Goal: Task Accomplishment & Management: Manage account settings

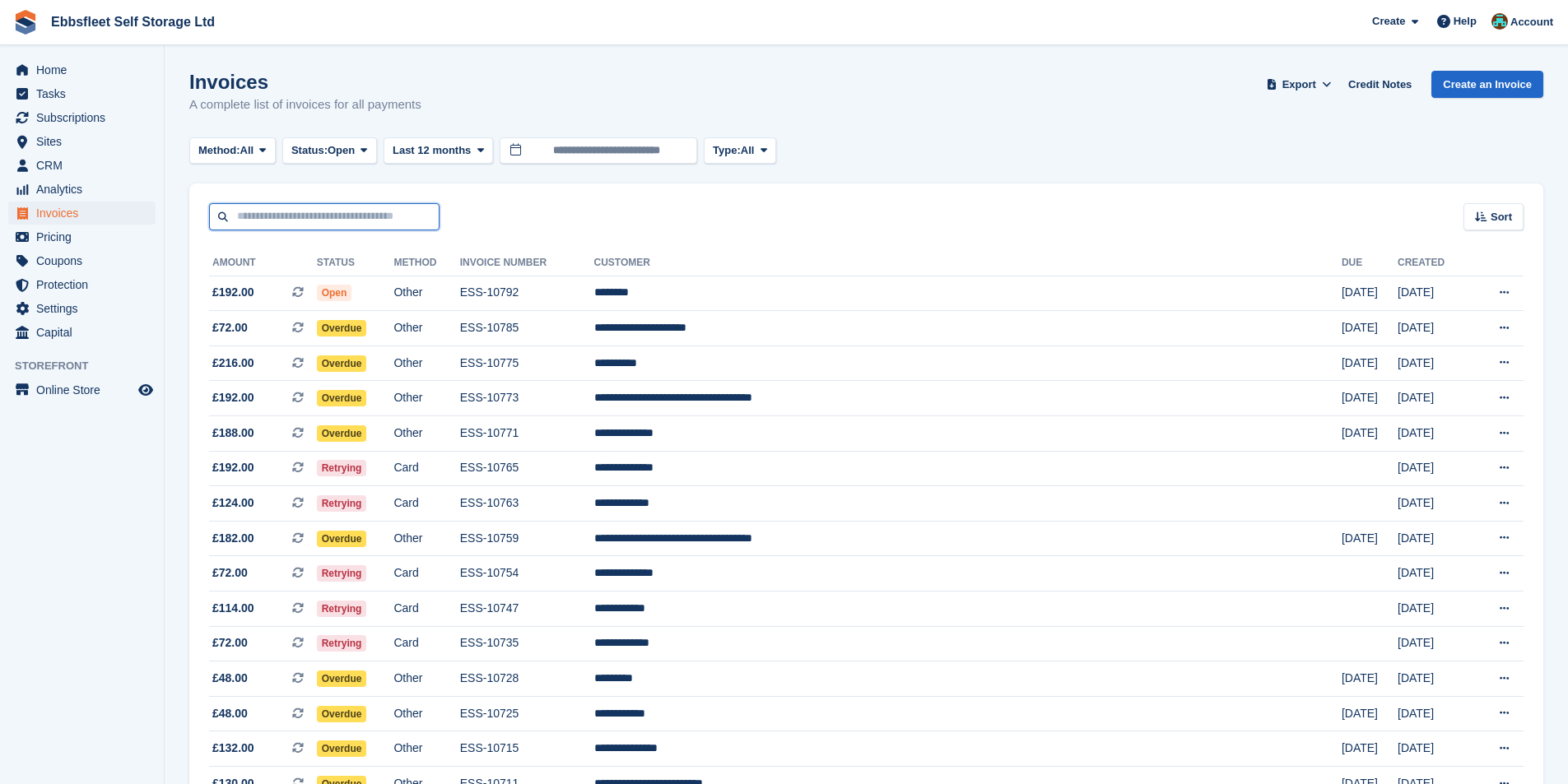
click at [298, 217] on input "text" at bounding box center [324, 216] width 231 height 27
type input "******"
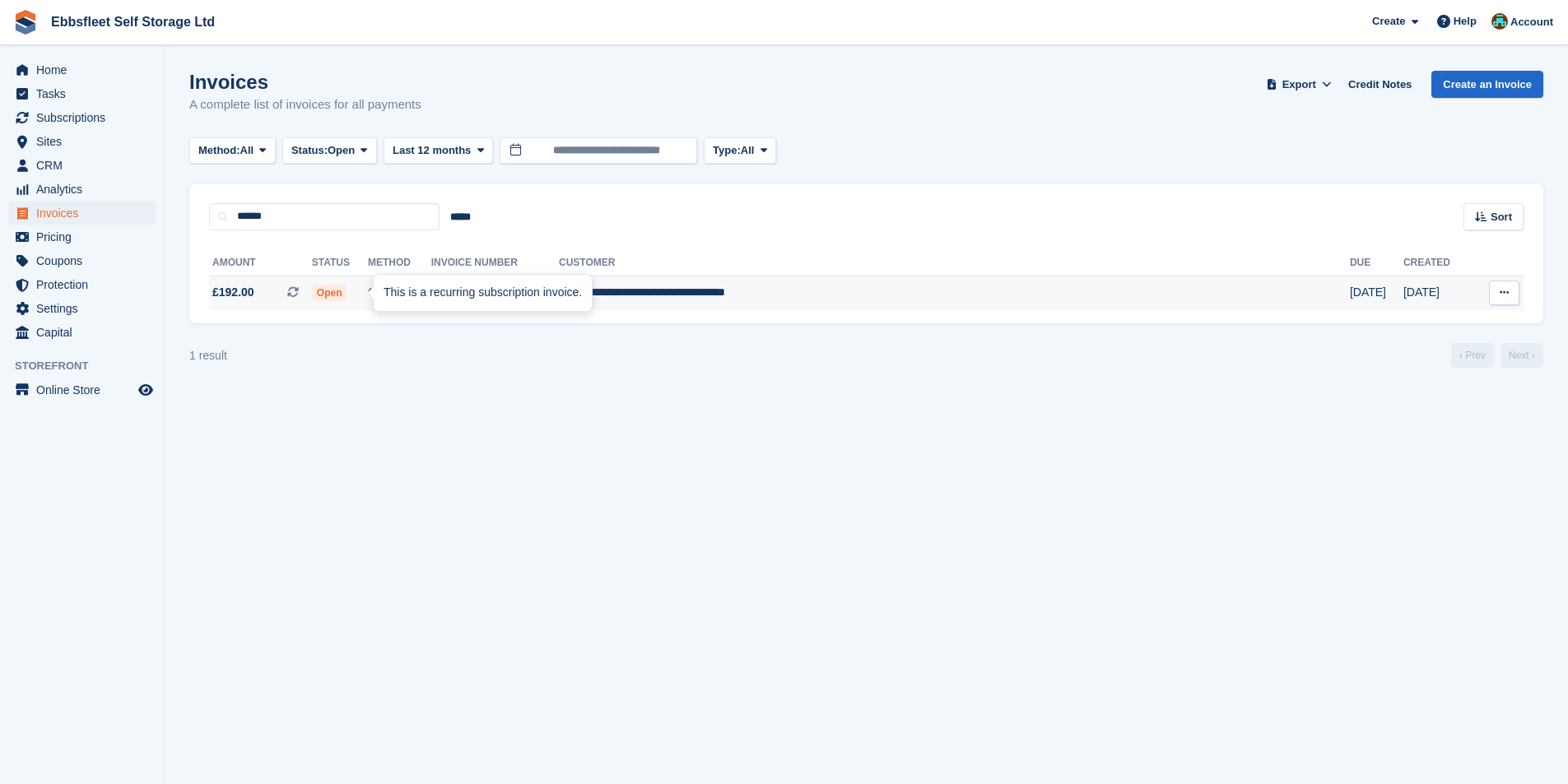
click at [383, 297] on div "This is a recurring subscription invoice." at bounding box center [482, 293] width 218 height 36
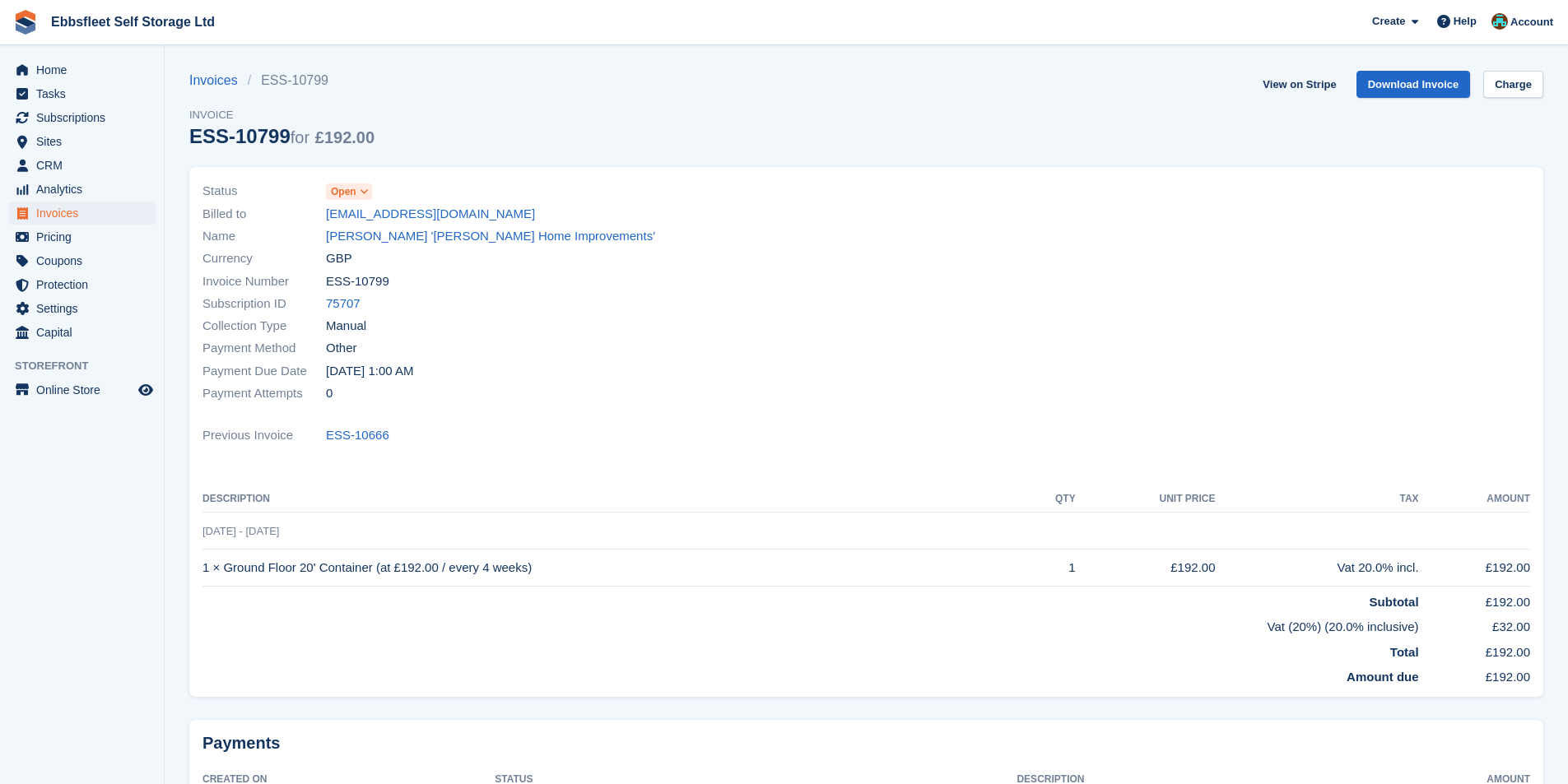
click at [366, 191] on icon at bounding box center [364, 192] width 9 height 10
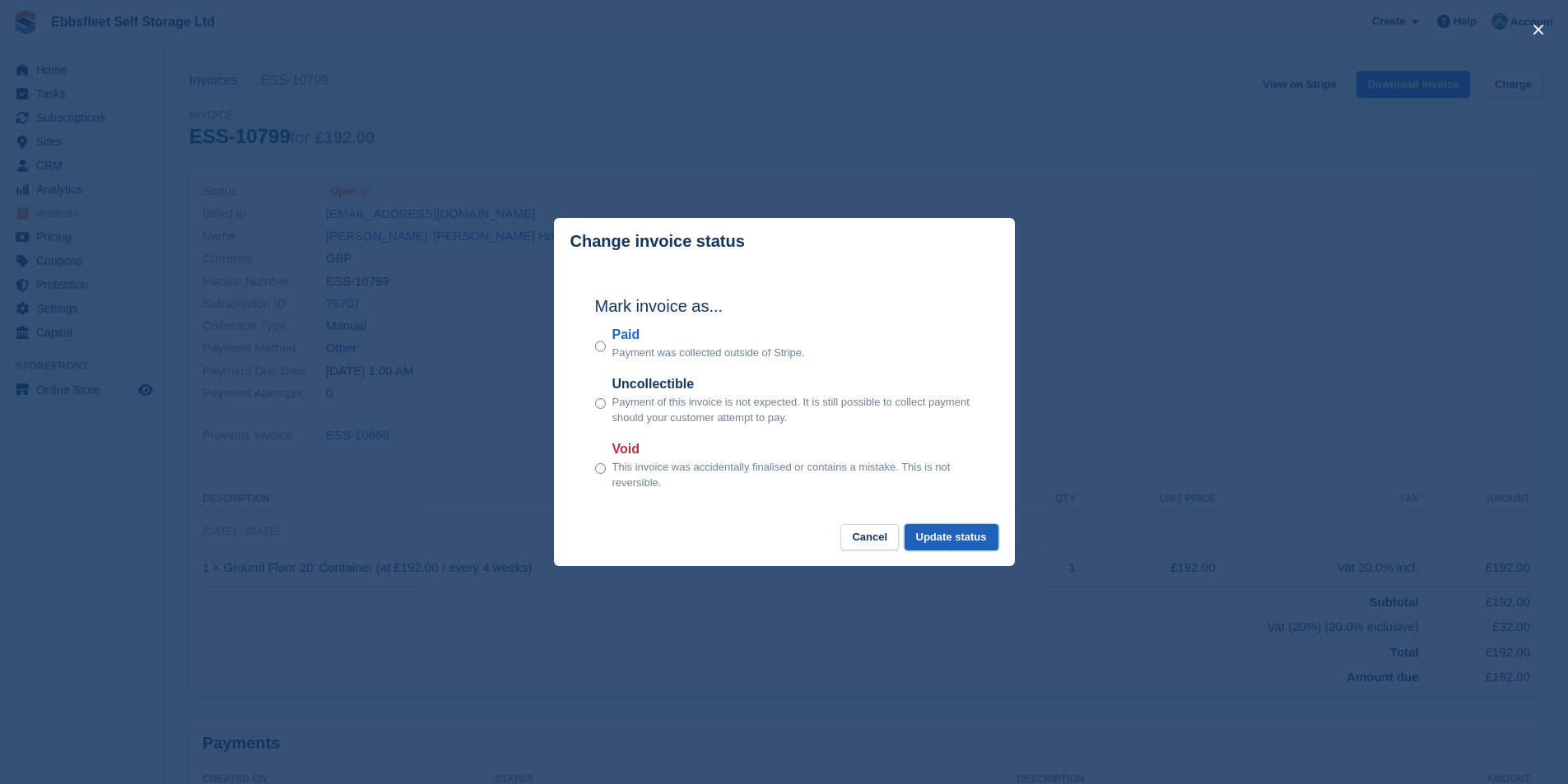
click at [933, 541] on button "Update status" at bounding box center [952, 537] width 93 height 27
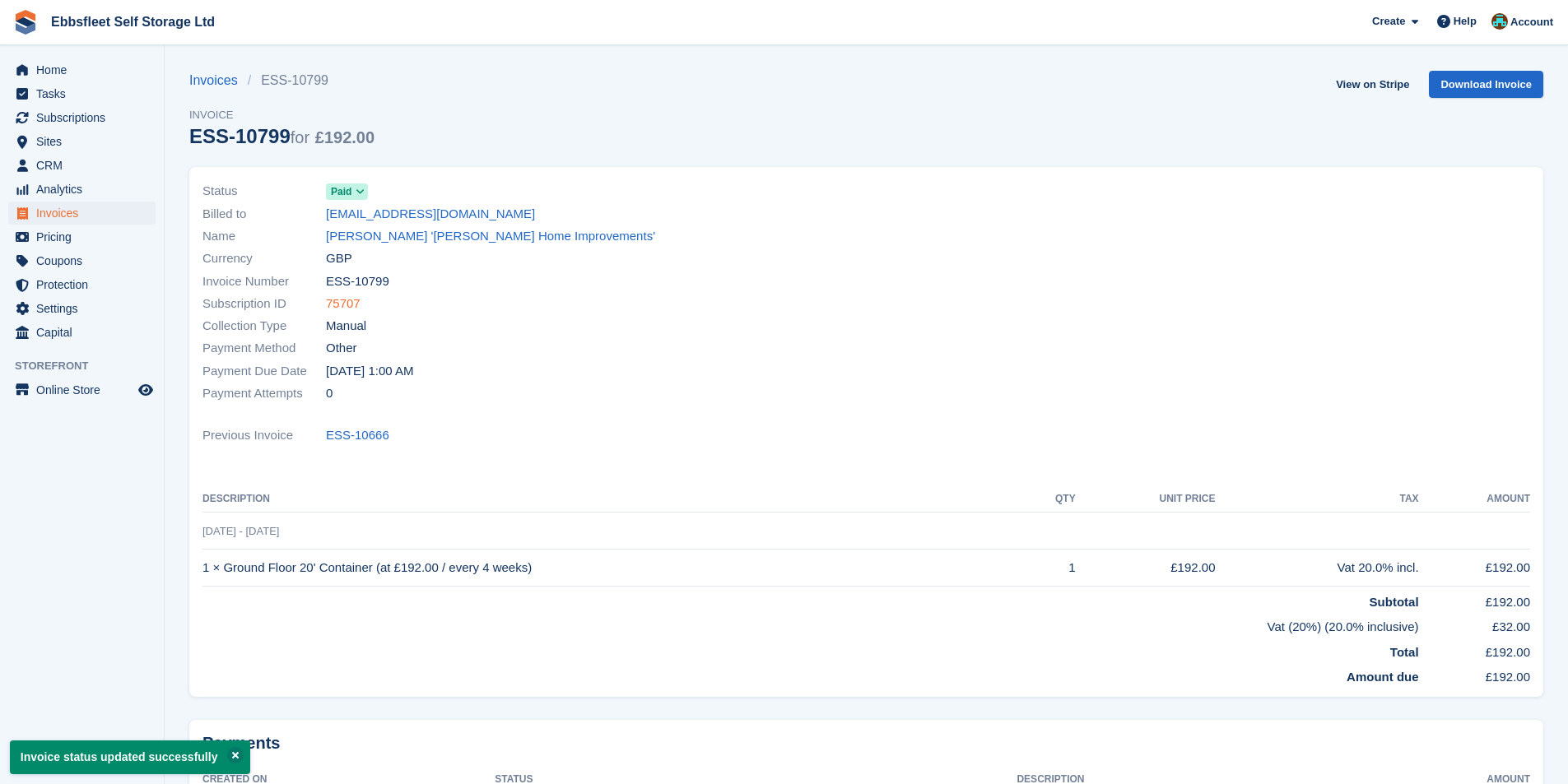
click at [347, 308] on link "75707" at bounding box center [343, 303] width 35 height 19
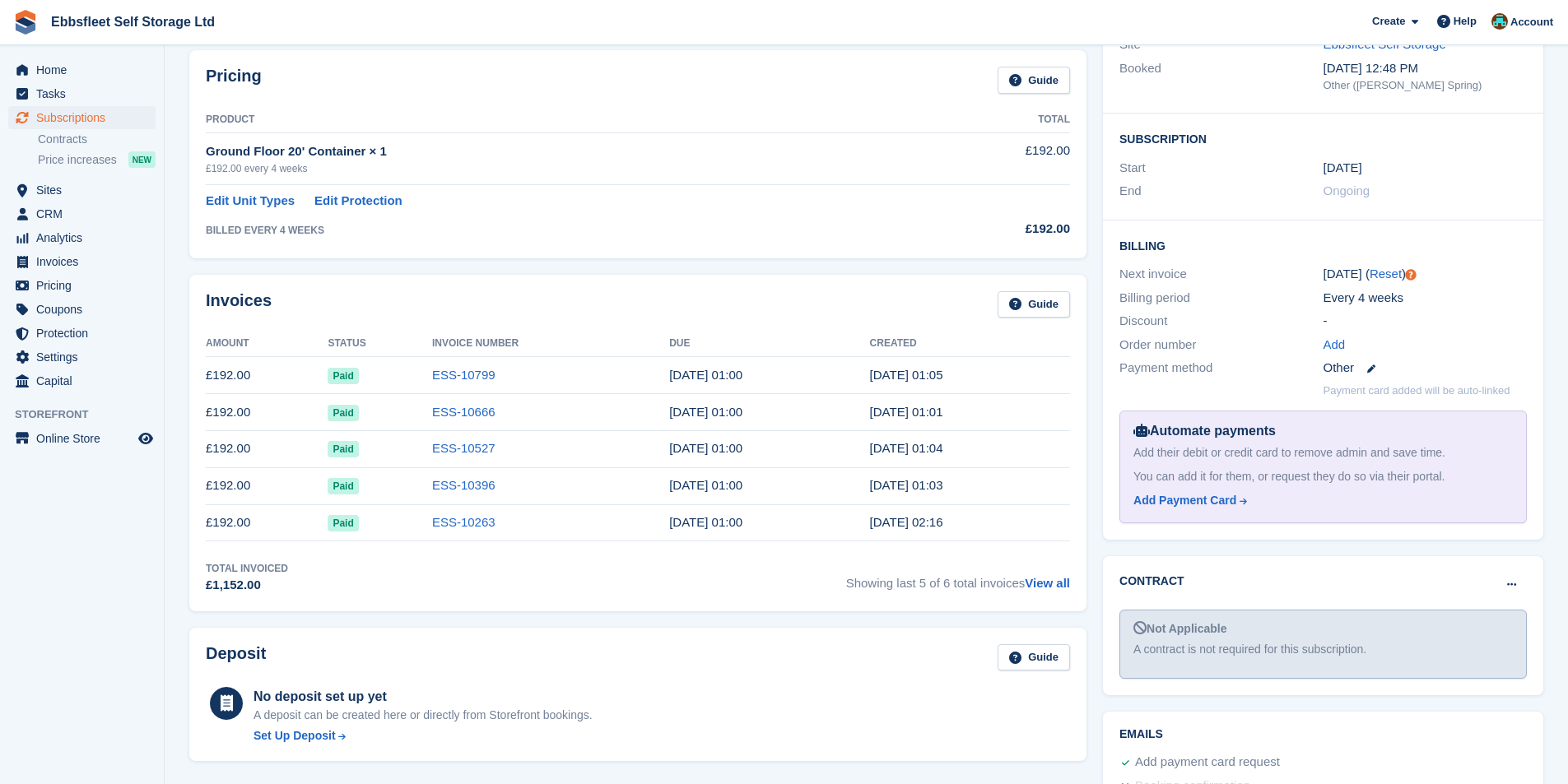
scroll to position [494, 0]
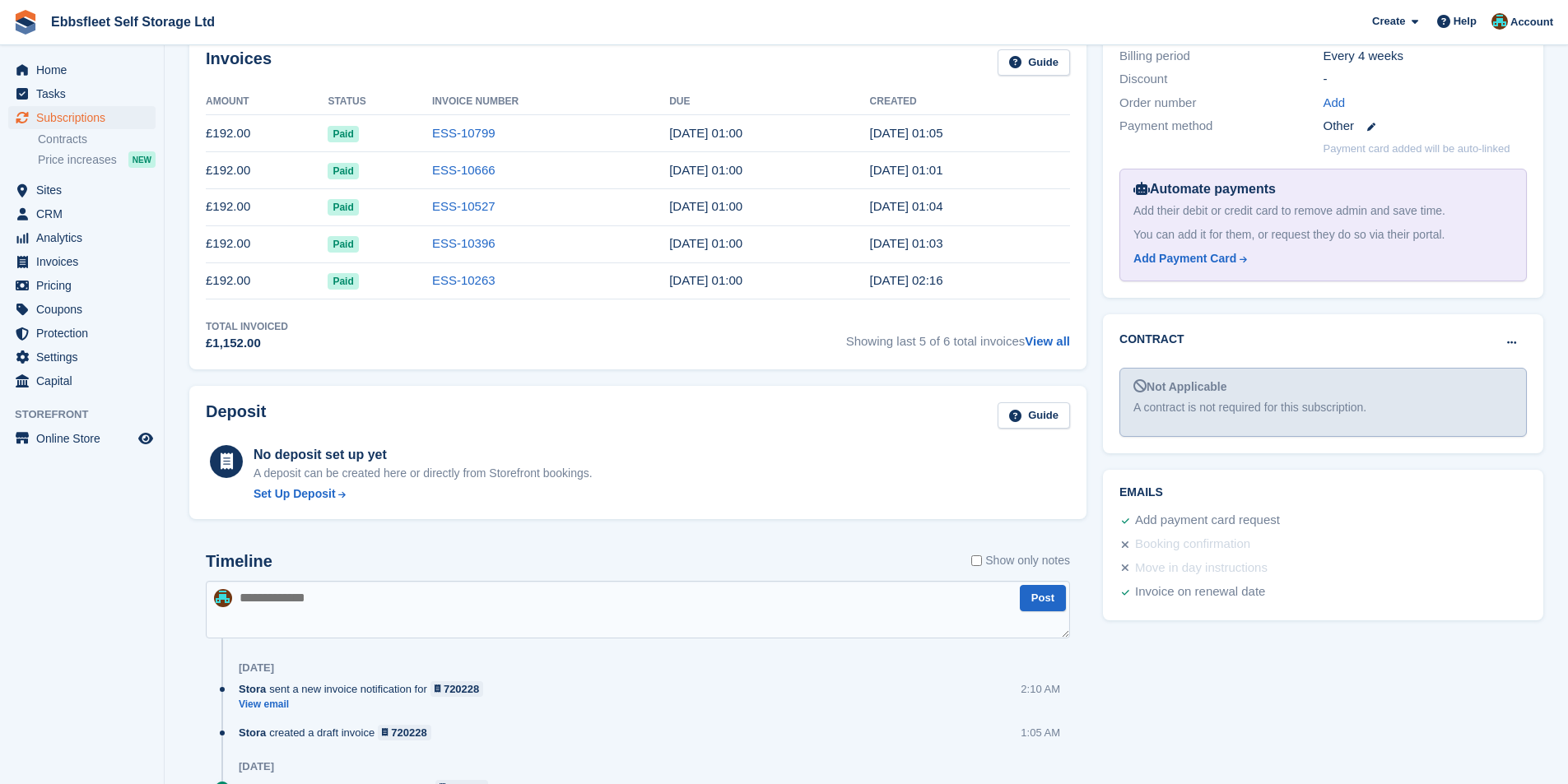
click at [456, 604] on textarea at bounding box center [637, 609] width 864 height 58
click at [320, 599] on textarea "**********" at bounding box center [637, 609] width 864 height 58
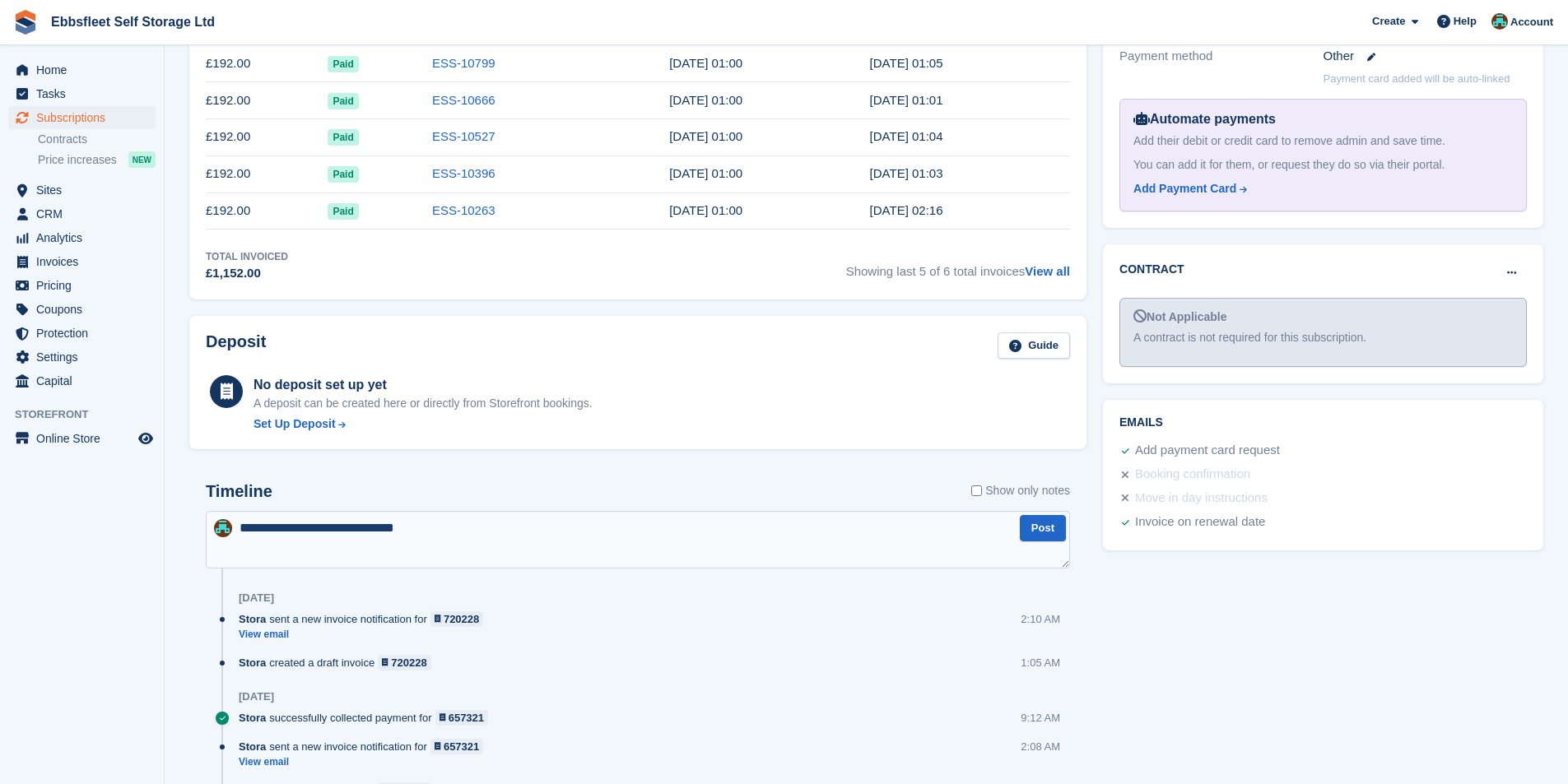
scroll to position [658, 0]
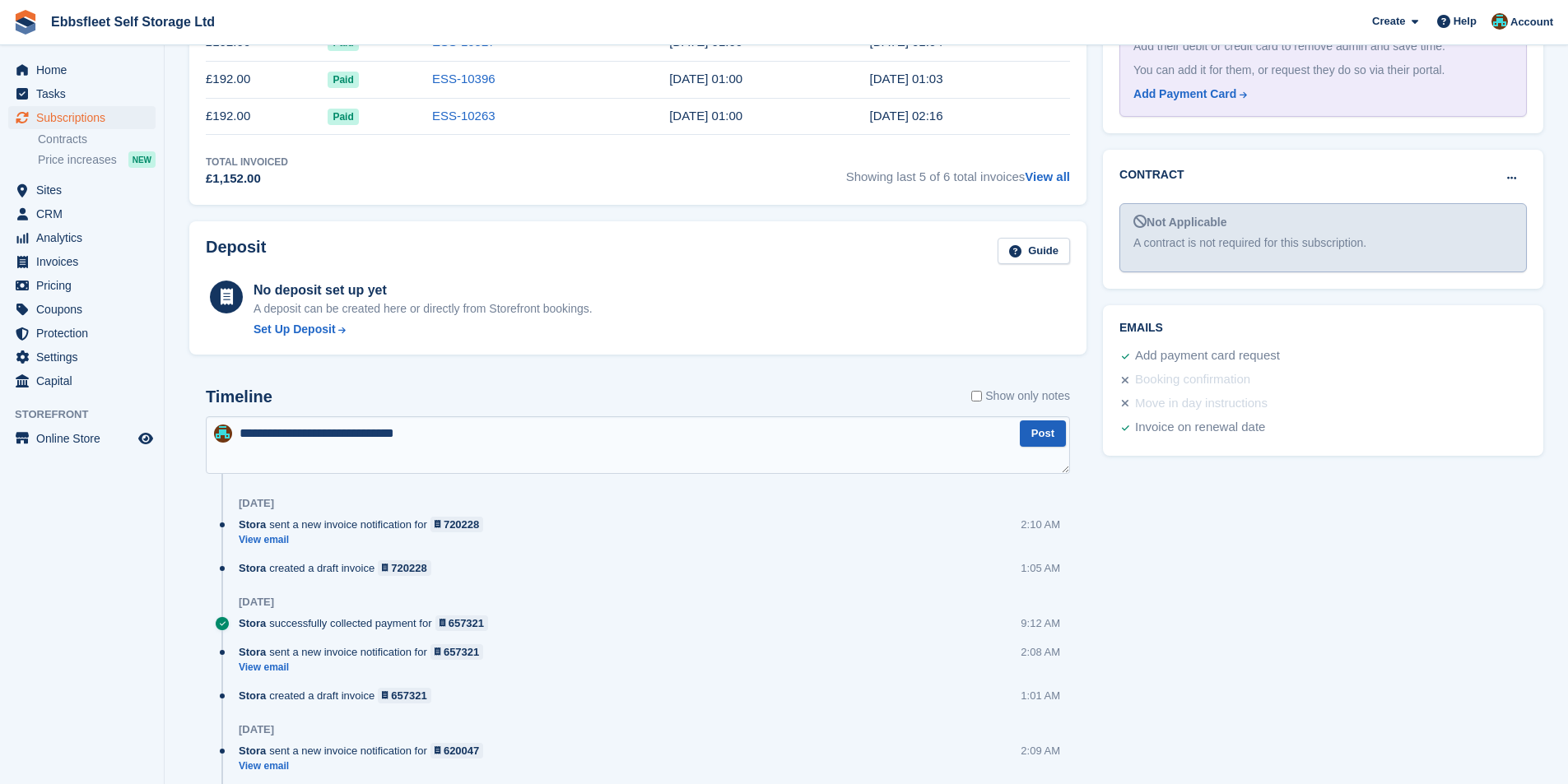
type textarea "**********"
click at [1040, 440] on button "Post" at bounding box center [1043, 433] width 46 height 27
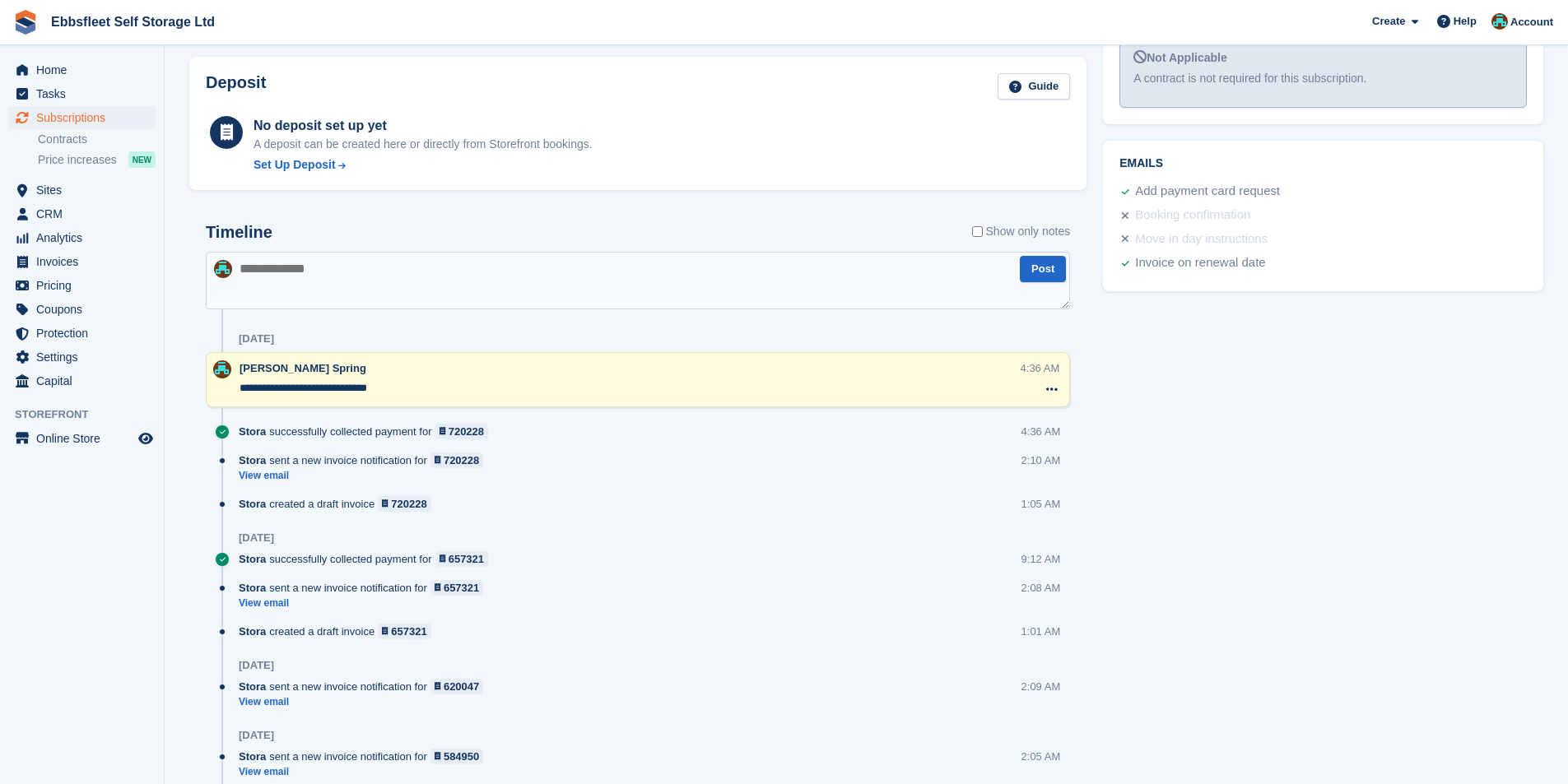
scroll to position [246, 0]
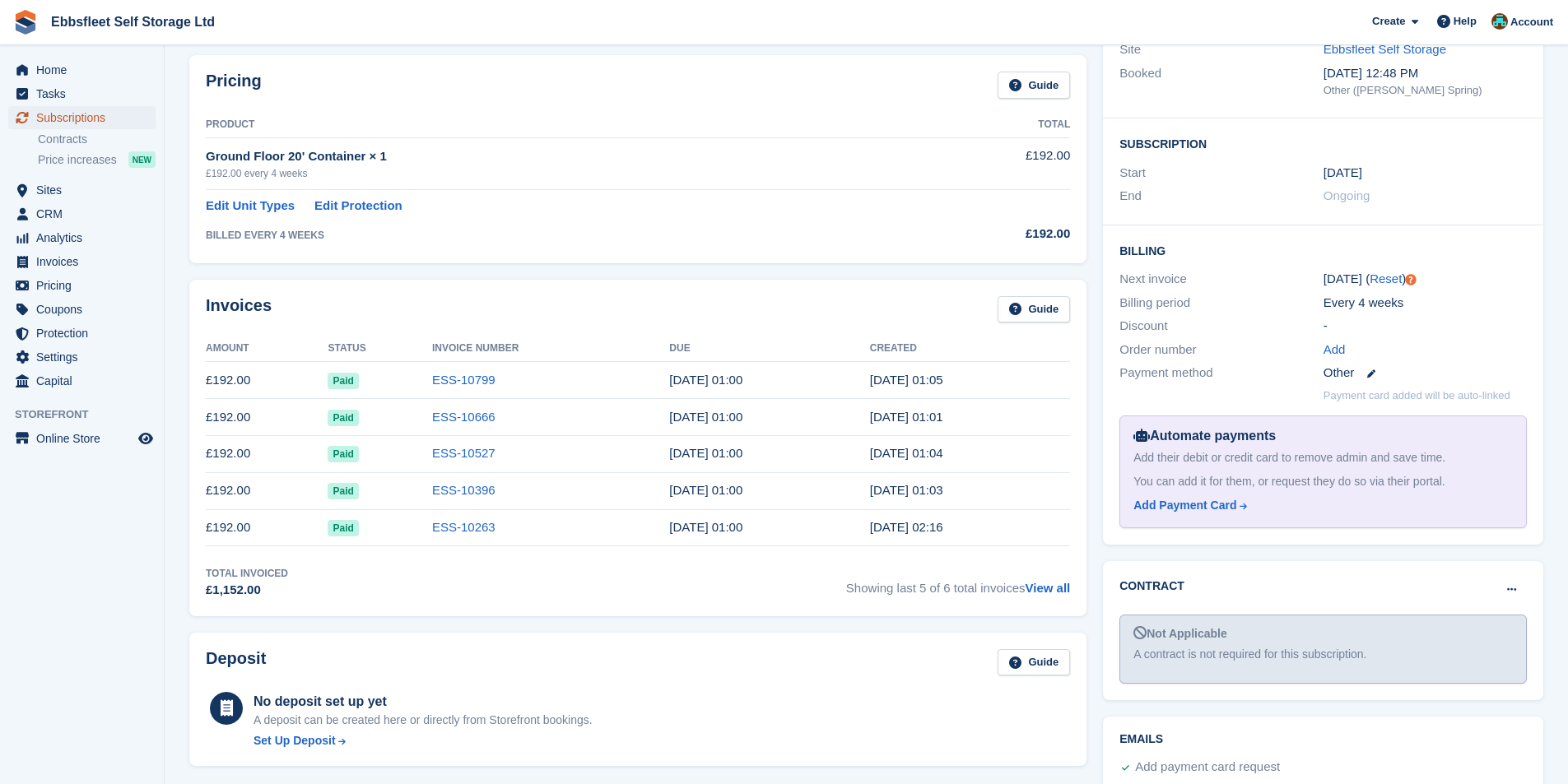
click at [85, 119] on span "Subscriptions" at bounding box center [85, 117] width 98 height 23
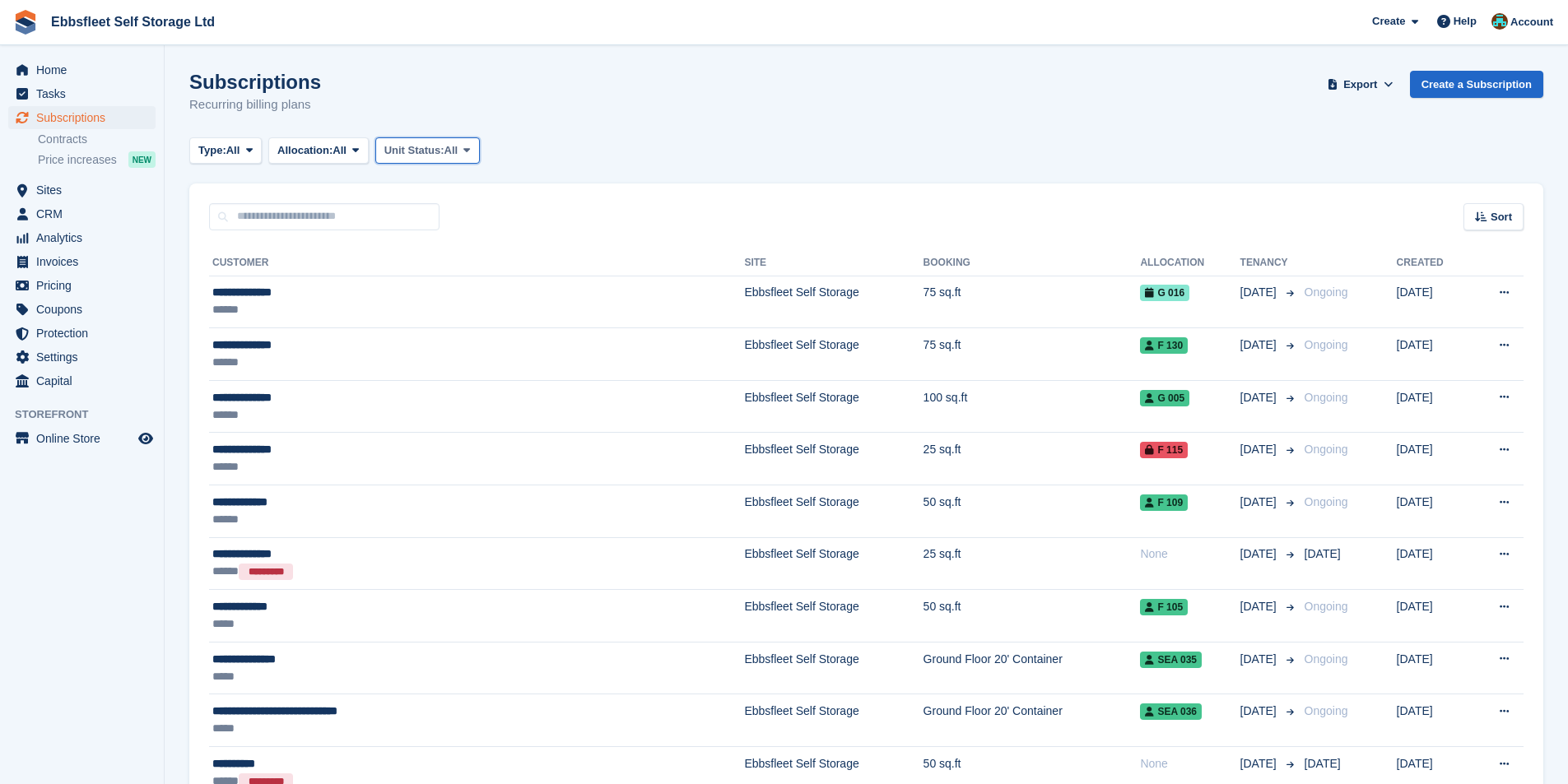
click at [421, 155] on span "Unit Status:" at bounding box center [415, 150] width 60 height 17
click at [452, 254] on link "Overlocked" at bounding box center [454, 248] width 143 height 30
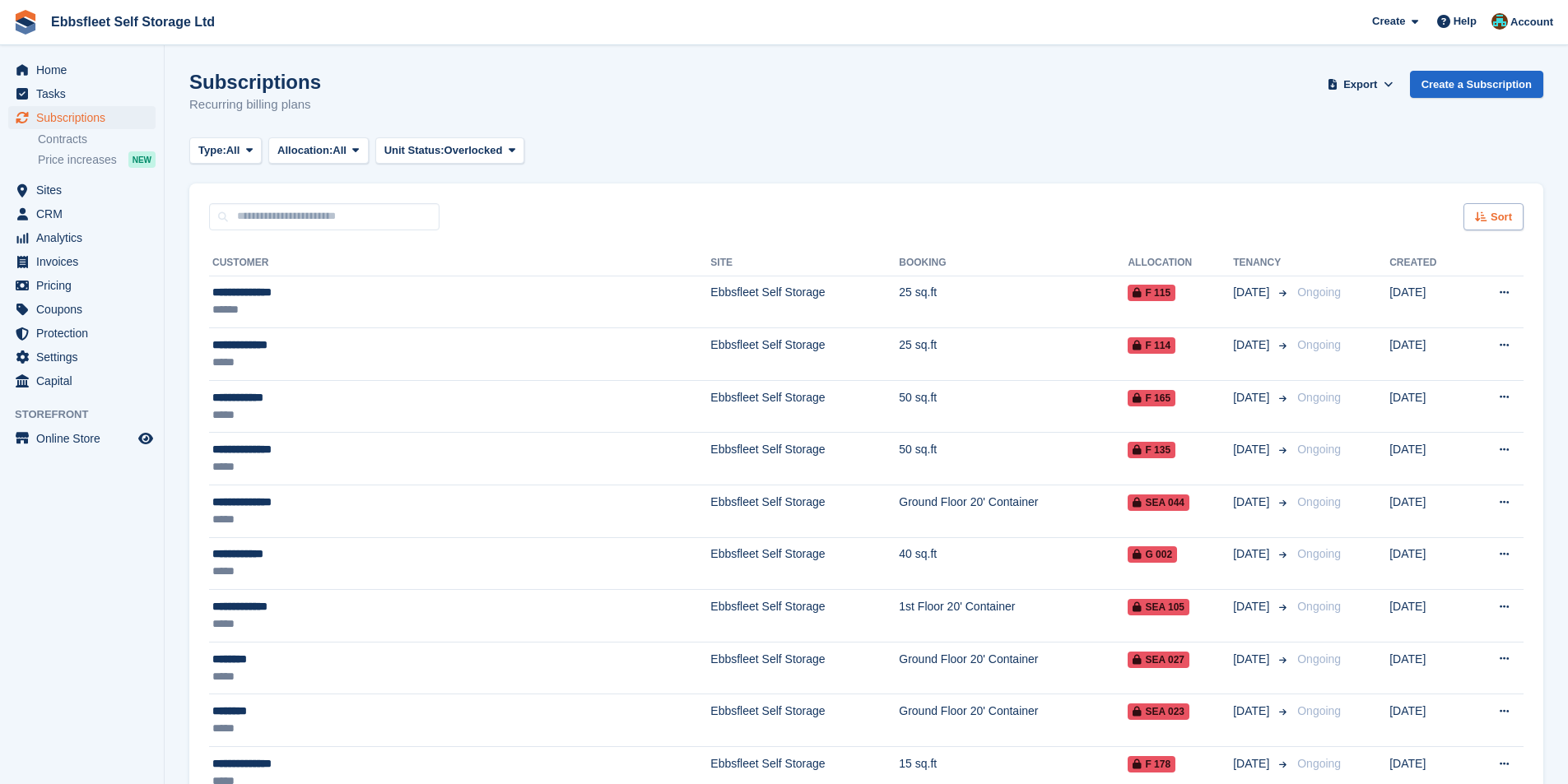
click at [1487, 221] on icon at bounding box center [1481, 217] width 12 height 11
drag, startPoint x: 1457, startPoint y: 280, endPoint x: 1490, endPoint y: 279, distance: 33.0
click at [1458, 280] on span "Customer name" at bounding box center [1433, 278] width 83 height 13
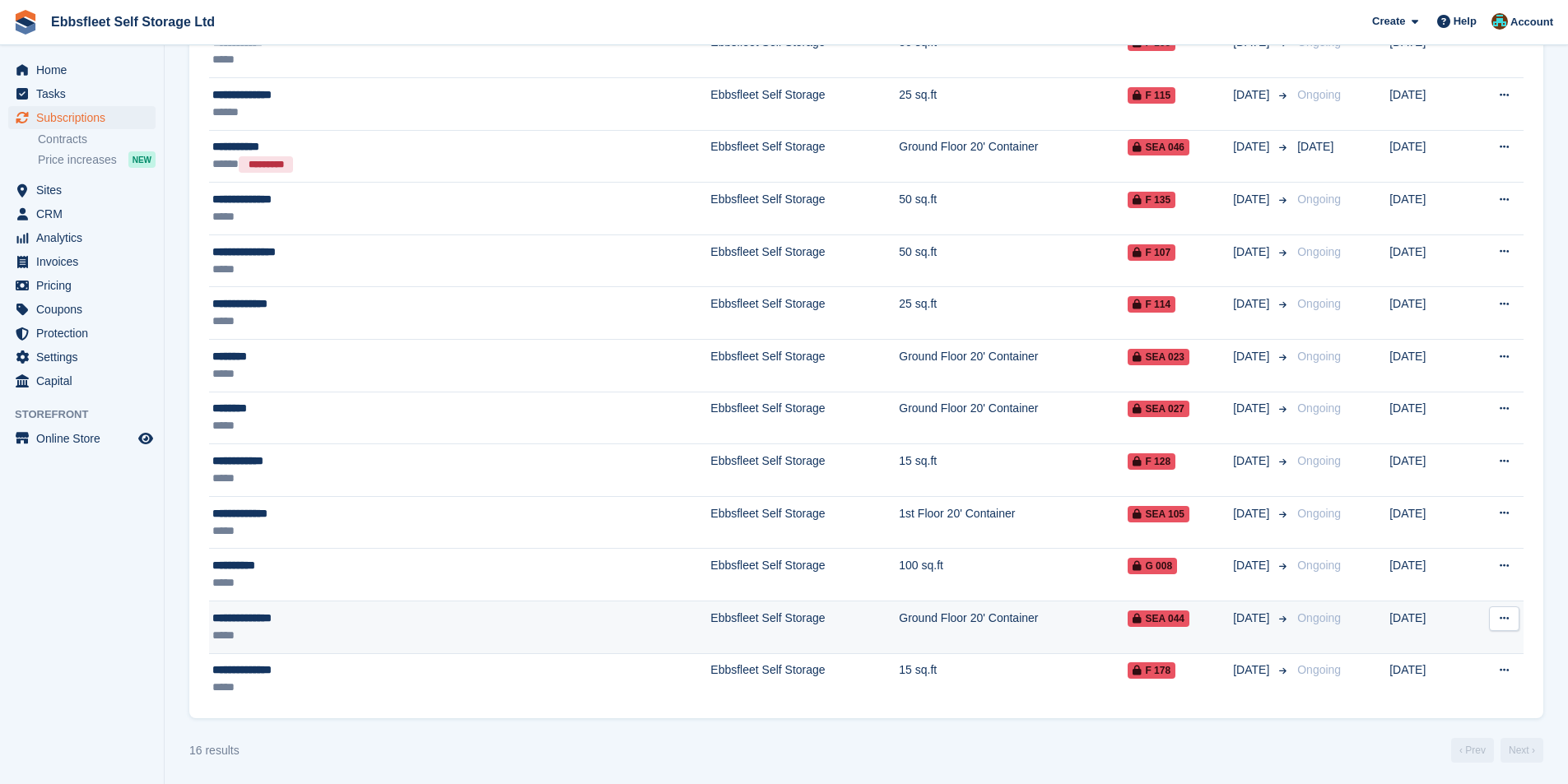
scroll to position [410, 0]
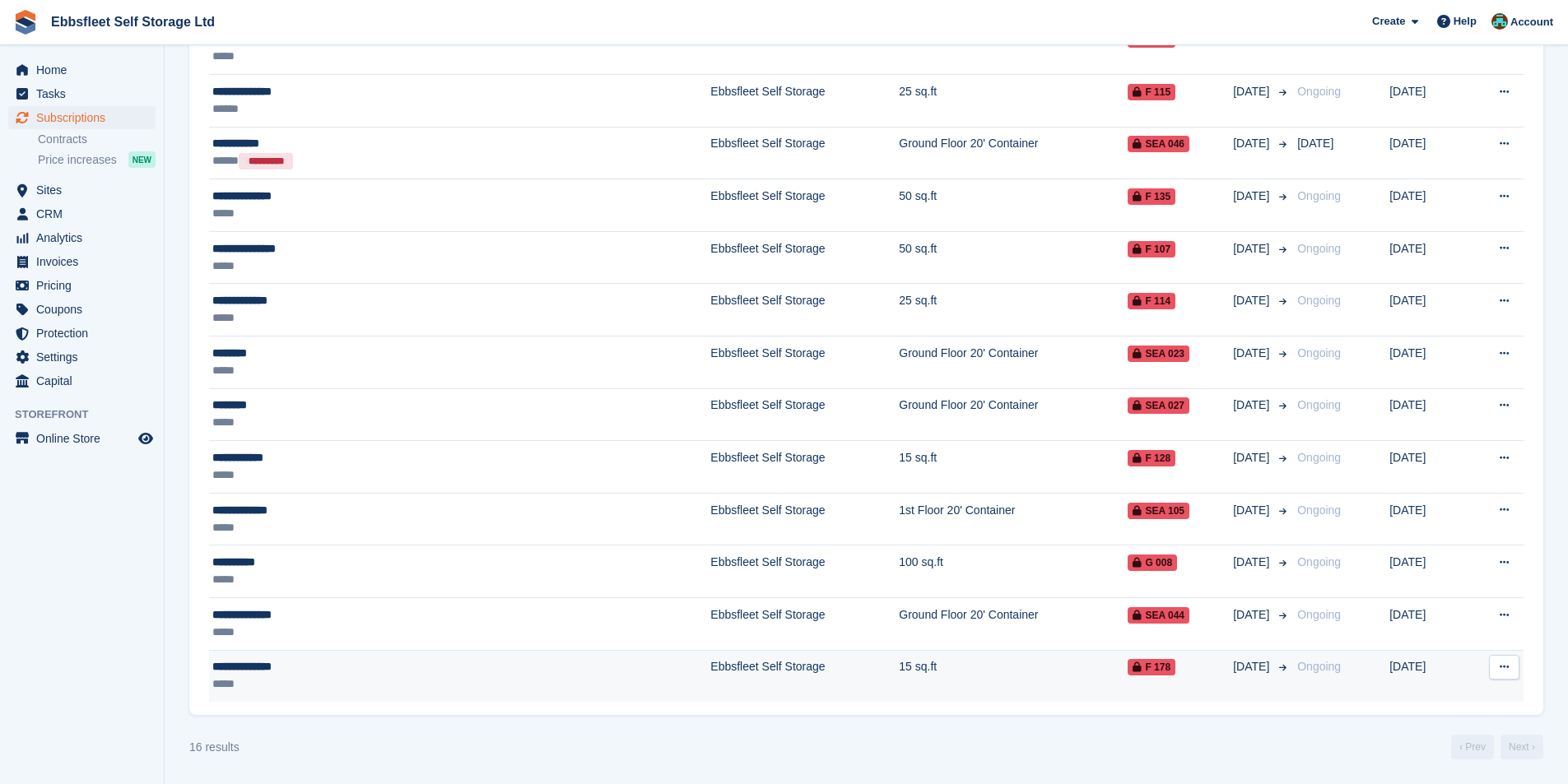
click at [256, 669] on div "**********" at bounding box center [364, 666] width 302 height 17
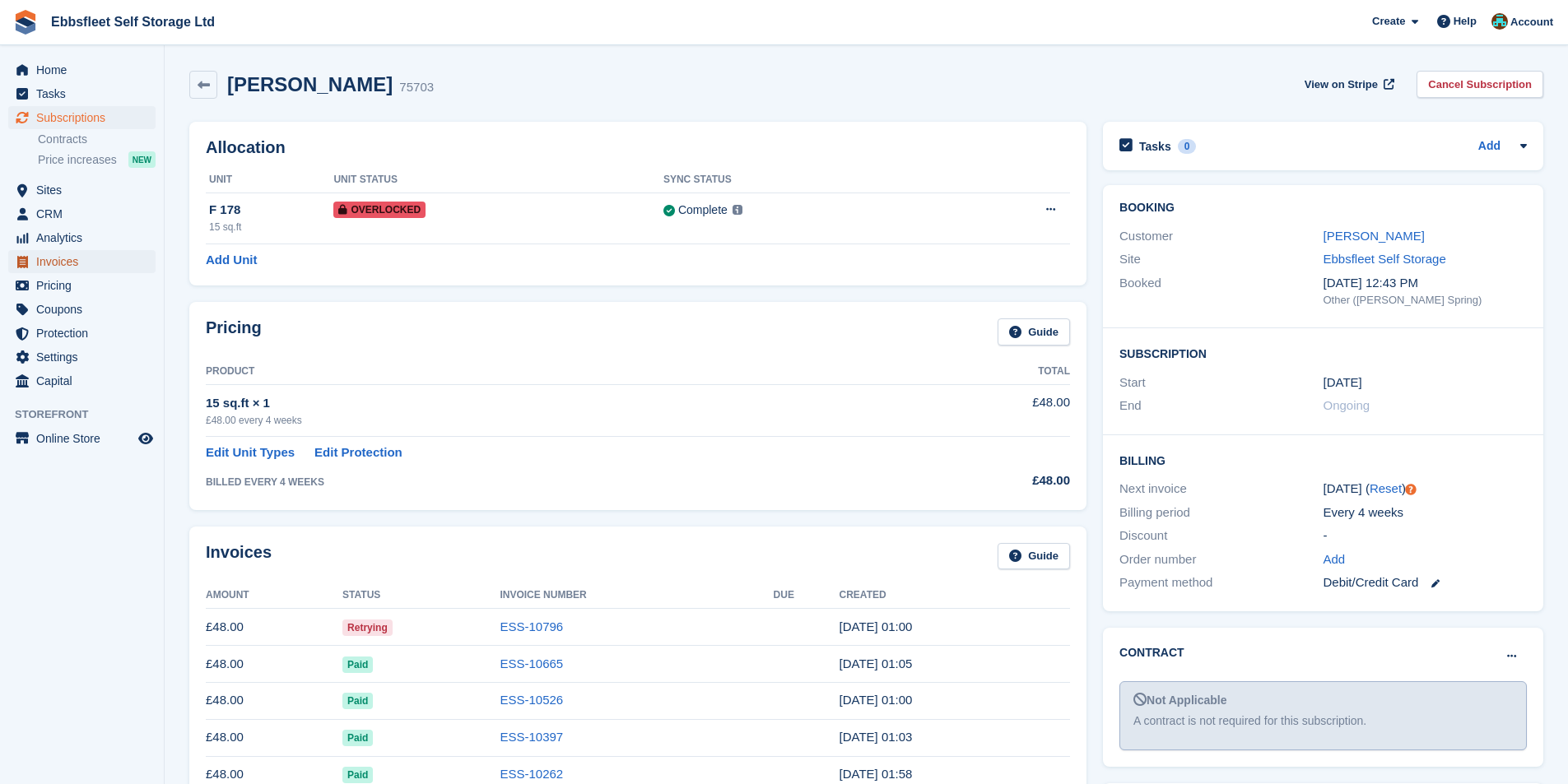
click at [65, 258] on span "Invoices" at bounding box center [85, 261] width 98 height 23
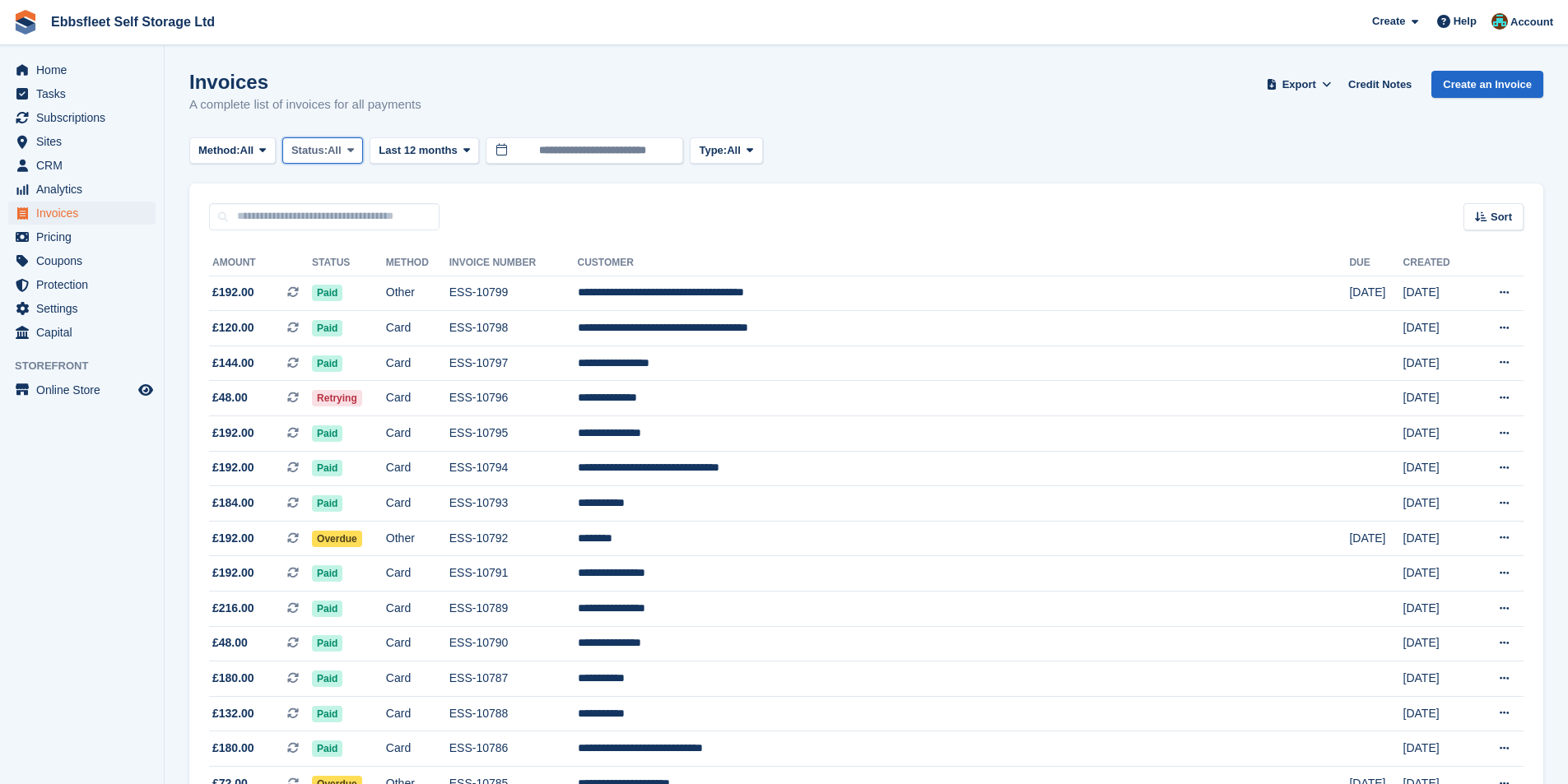
click at [337, 150] on span "All" at bounding box center [334, 150] width 14 height 17
click at [331, 281] on link "Open" at bounding box center [361, 278] width 143 height 30
